Goal: Task Accomplishment & Management: Manage account settings

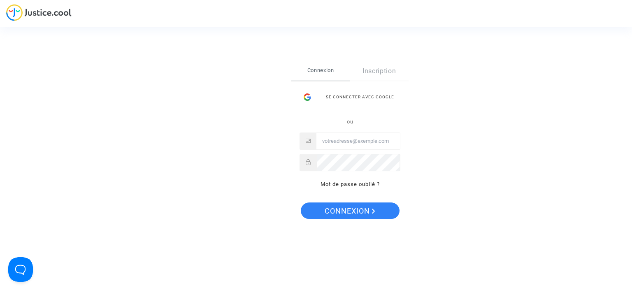
type input "[EMAIL_ADDRESS][DOMAIN_NAME]"
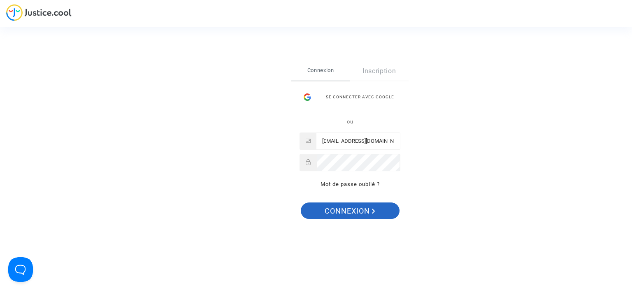
drag, startPoint x: 349, startPoint y: 211, endPoint x: 347, endPoint y: 204, distance: 8.0
click at [349, 211] on span "Connexion" at bounding box center [350, 210] width 51 height 17
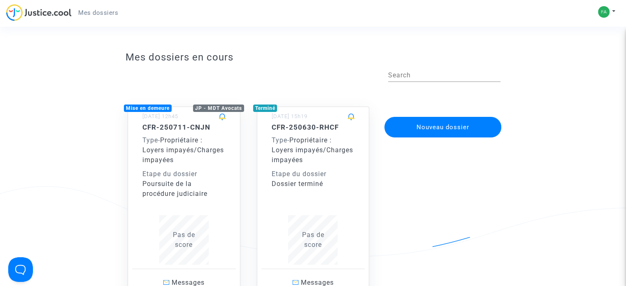
click at [179, 160] on div "Type - Propriétaire : Loyers impayés/Charges impayées" at bounding box center [183, 150] width 83 height 30
